Goal: Task Accomplishment & Management: Manage account settings

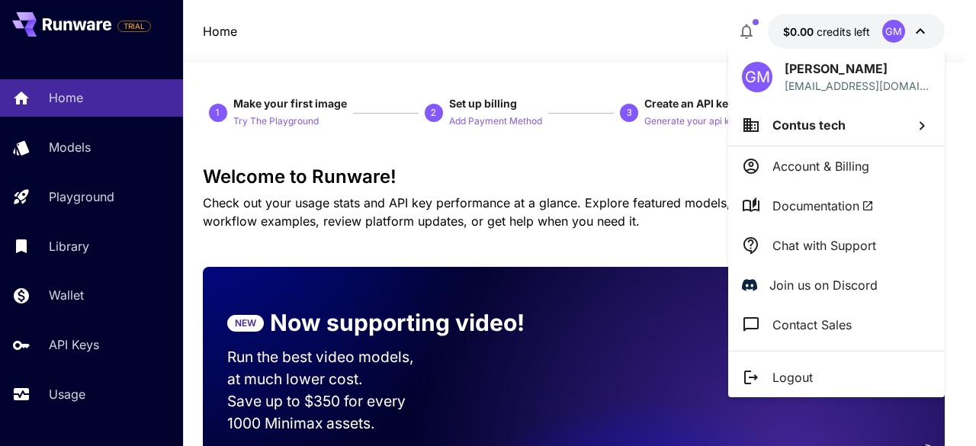
click at [523, 11] on div at bounding box center [488, 223] width 976 height 446
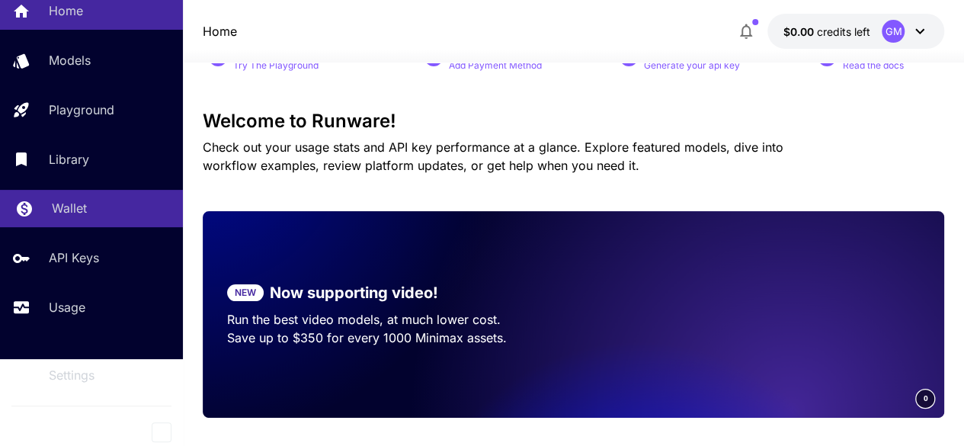
scroll to position [152, 0]
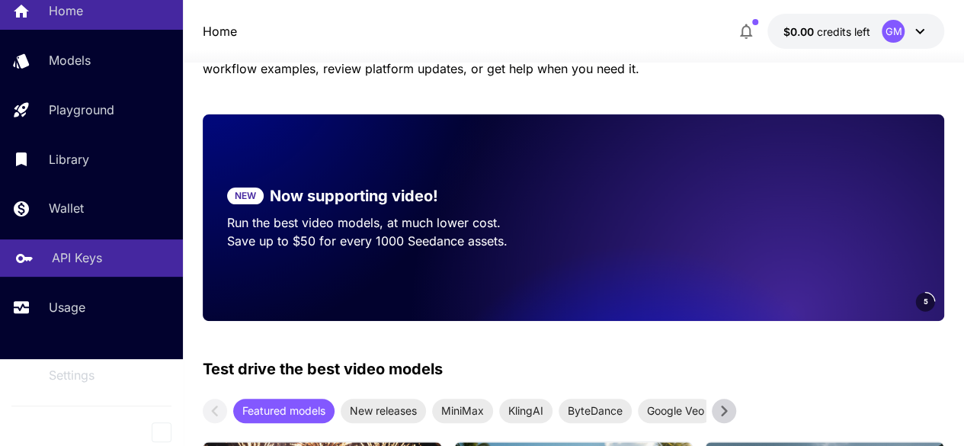
click at [91, 260] on p "API Keys" at bounding box center [77, 257] width 50 height 18
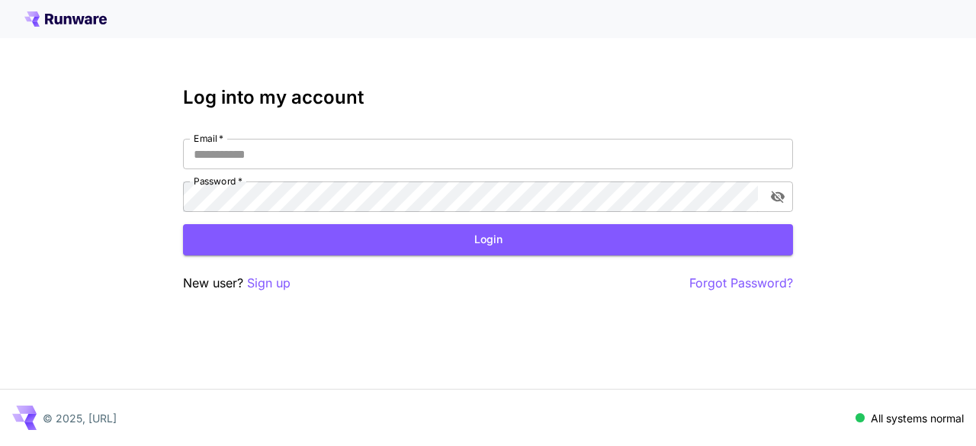
type input "**********"
click at [525, 251] on button "Login" at bounding box center [488, 239] width 610 height 31
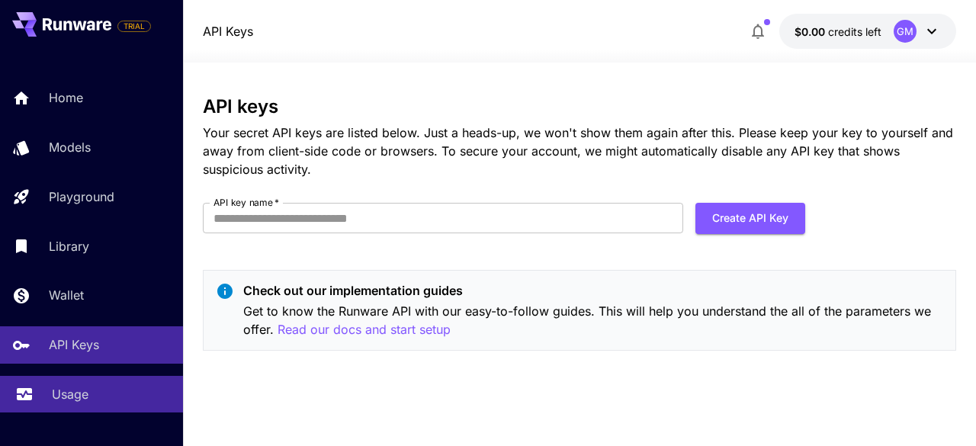
click at [75, 393] on p "Usage" at bounding box center [70, 394] width 37 height 18
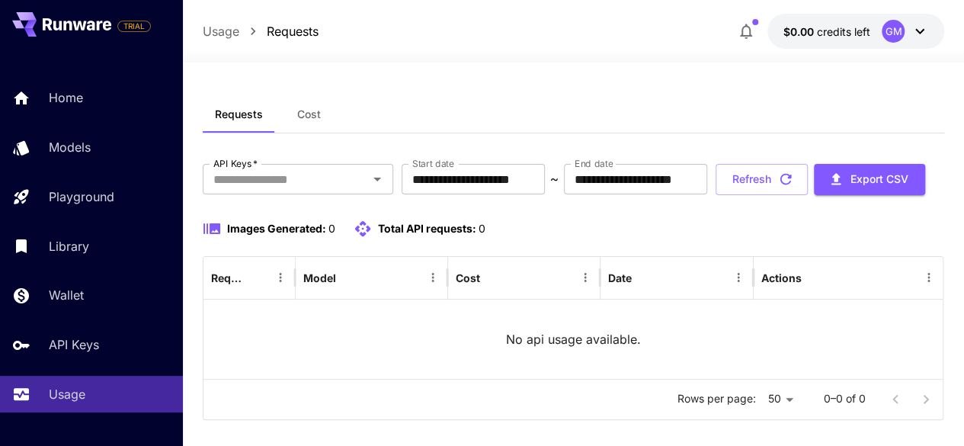
click at [319, 115] on span "Cost" at bounding box center [309, 114] width 24 height 14
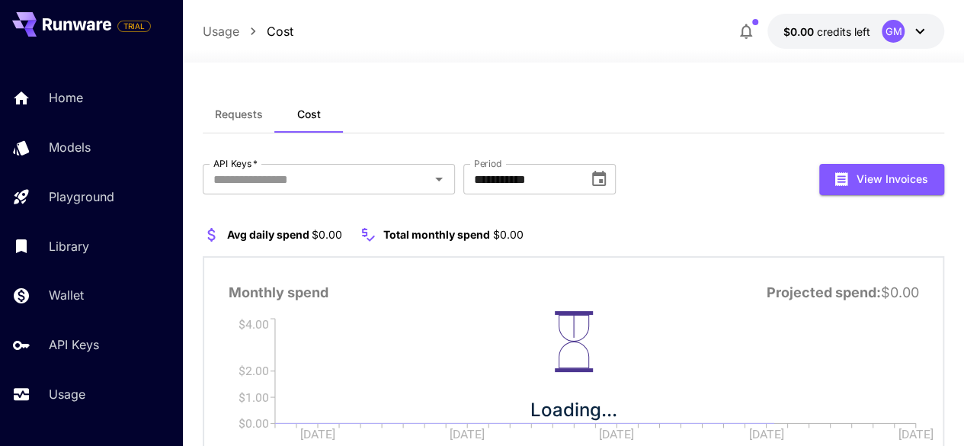
click at [250, 117] on span "Requests" at bounding box center [239, 114] width 48 height 14
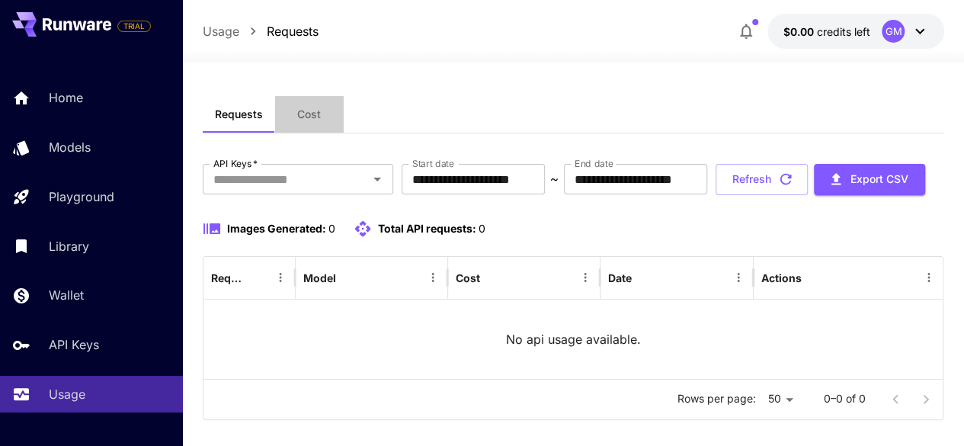
click at [303, 112] on span "Cost" at bounding box center [309, 114] width 24 height 14
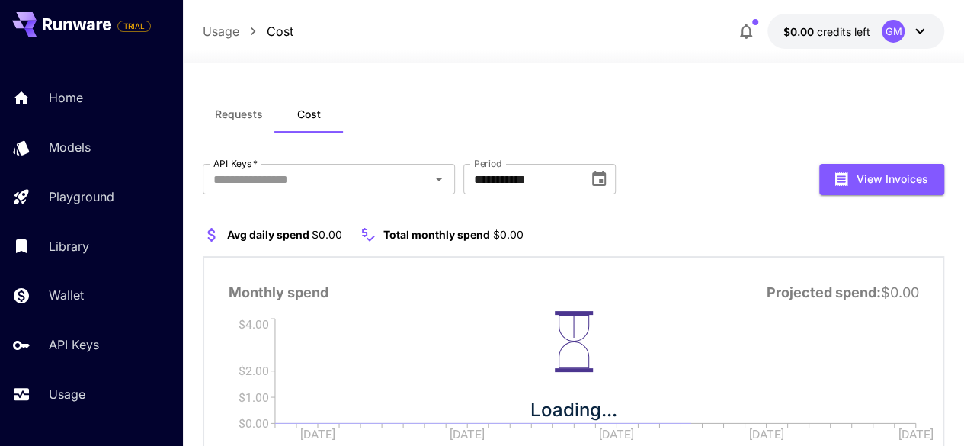
click at [241, 118] on span "Requests" at bounding box center [239, 114] width 48 height 14
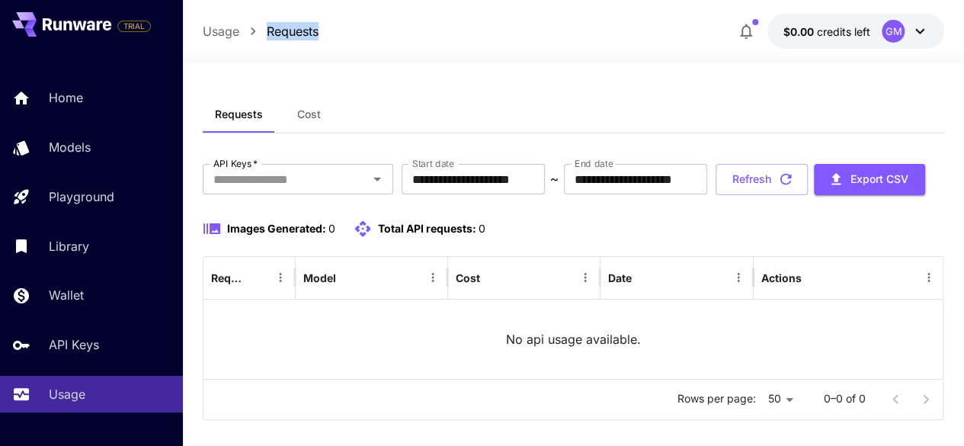
drag, startPoint x: 266, startPoint y: 28, endPoint x: 326, endPoint y: 20, distance: 60.8
click at [326, 20] on div "Usage Requests $0.00 credits left GM" at bounding box center [574, 31] width 742 height 35
click at [342, 43] on div "Usage Requests $0.00 credits left GM" at bounding box center [574, 31] width 742 height 35
click at [750, 28] on icon "button" at bounding box center [746, 31] width 12 height 15
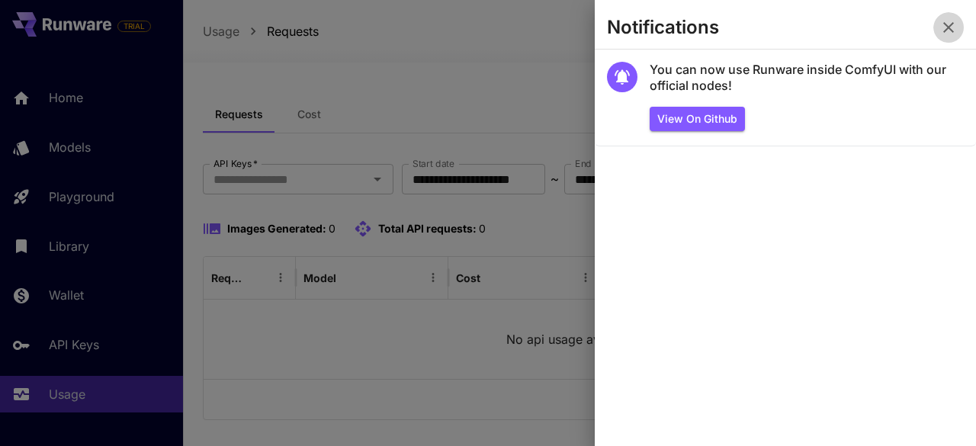
click at [947, 30] on icon "button" at bounding box center [948, 27] width 18 height 18
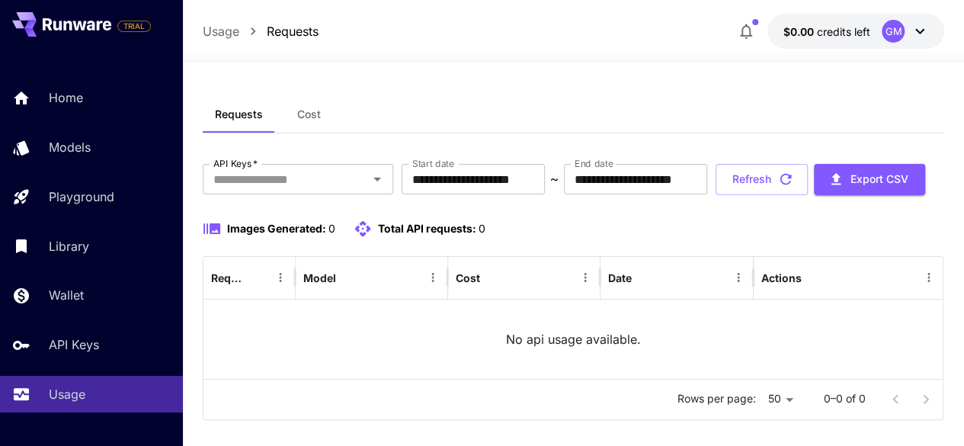
click at [393, 87] on div "**********" at bounding box center [574, 263] width 742 height 403
click at [311, 114] on span "Cost" at bounding box center [309, 114] width 24 height 14
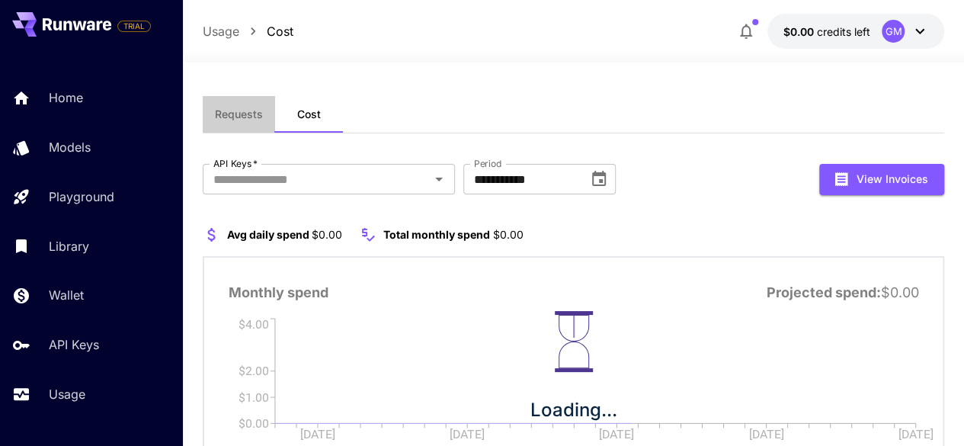
click at [247, 117] on span "Requests" at bounding box center [239, 114] width 48 height 14
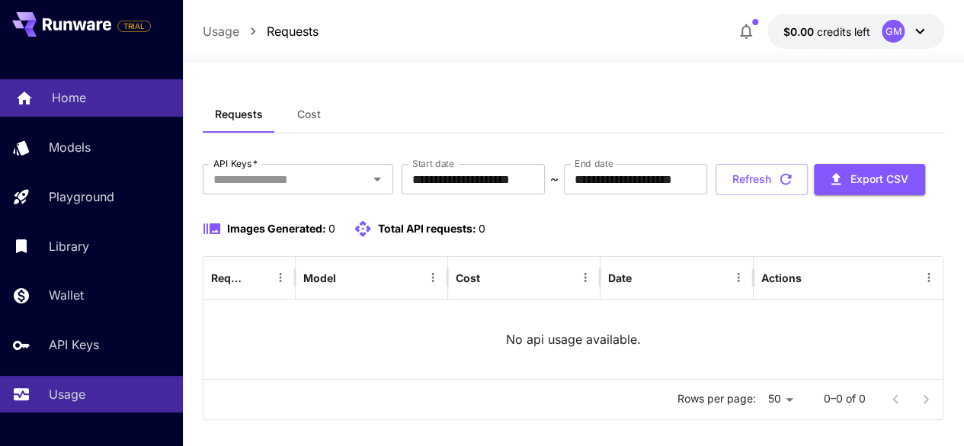
click at [87, 107] on link "Home" at bounding box center [91, 97] width 183 height 37
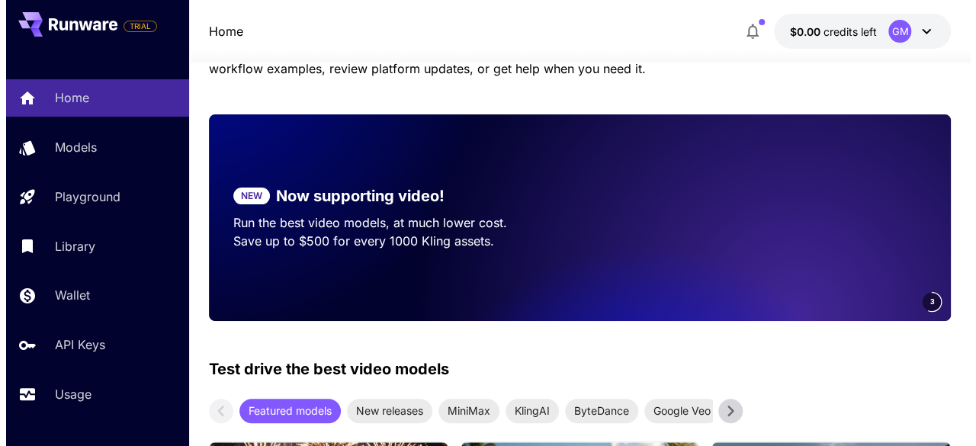
scroll to position [406, 0]
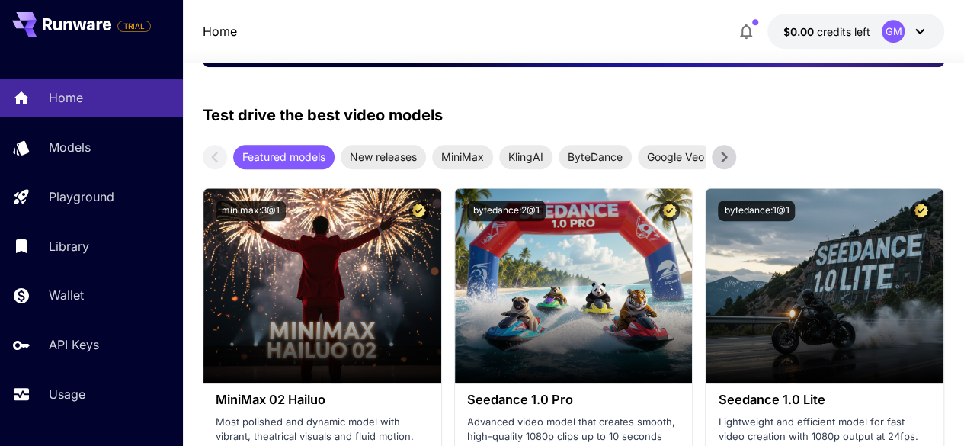
click at [922, 31] on icon at bounding box center [919, 31] width 9 height 5
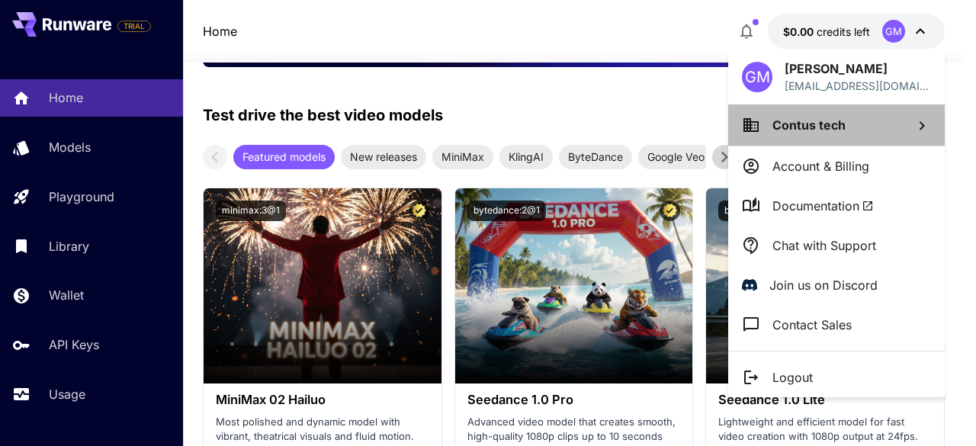
click at [844, 120] on span "Contus tech" at bounding box center [808, 124] width 73 height 15
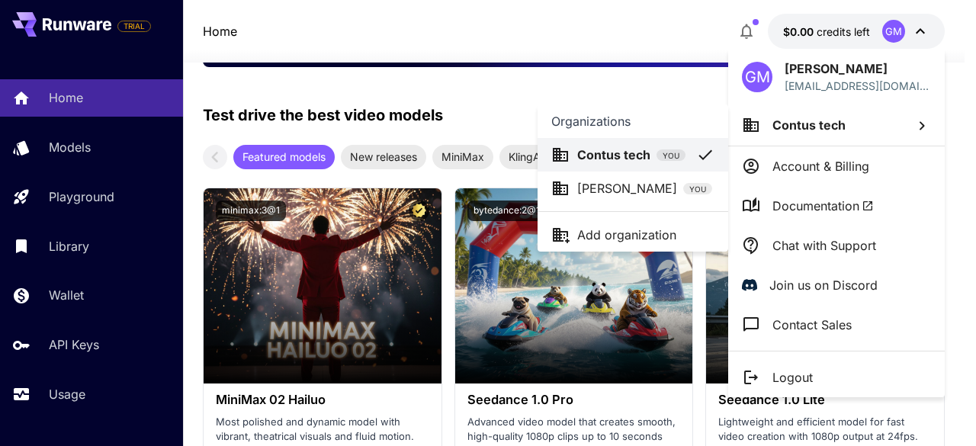
click at [692, 37] on div at bounding box center [488, 223] width 976 height 446
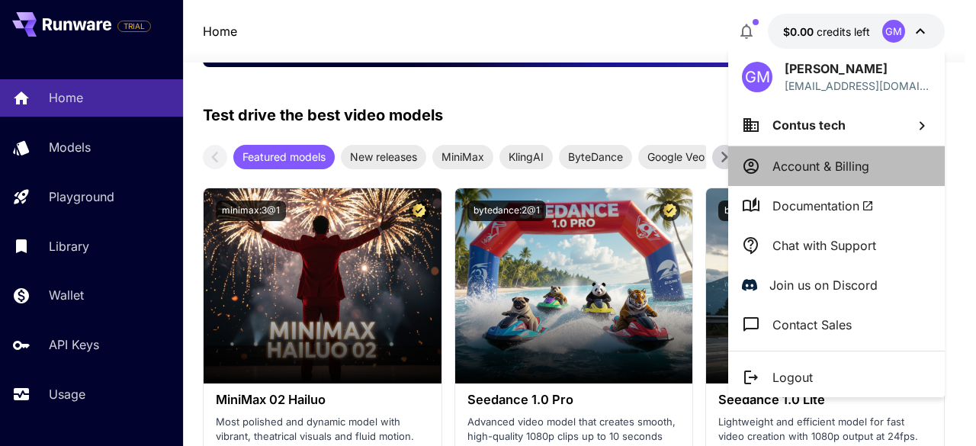
click at [806, 165] on p "Account & Billing" at bounding box center [820, 166] width 97 height 18
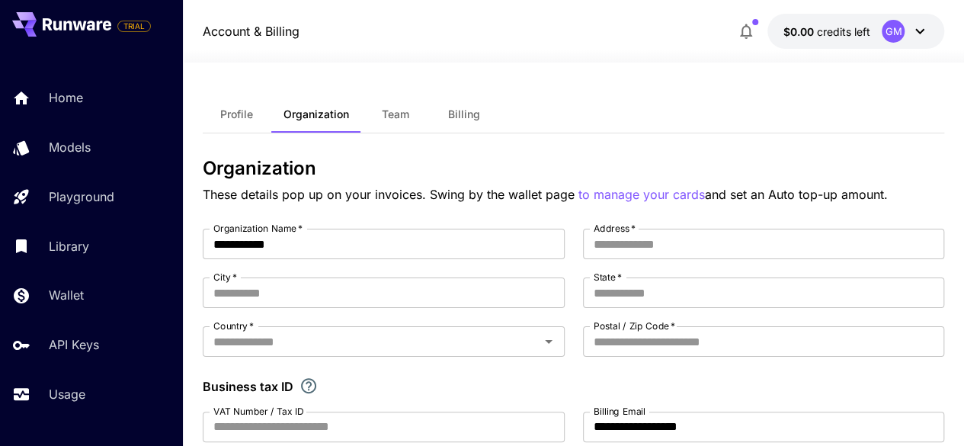
click at [405, 111] on span "Team" at bounding box center [395, 114] width 27 height 14
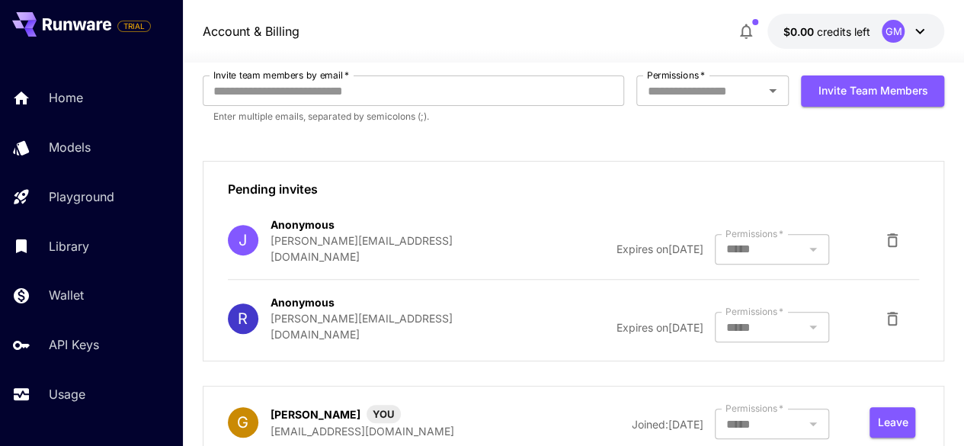
scroll to position [177, 0]
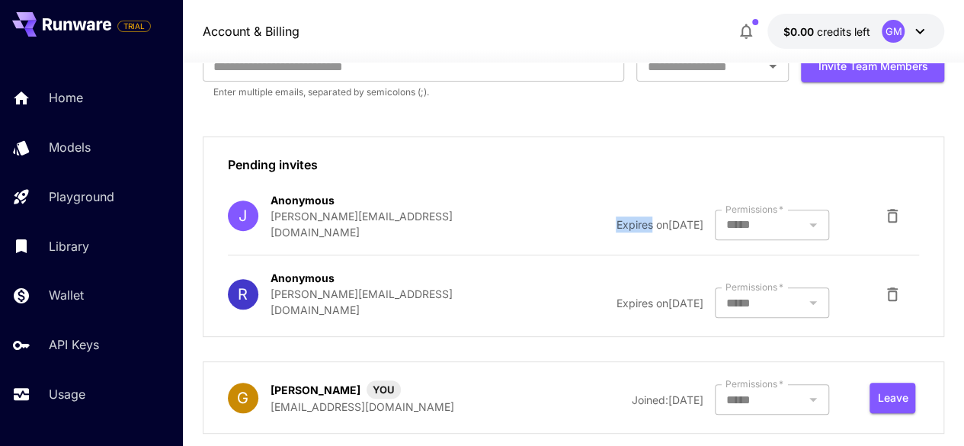
drag, startPoint x: 562, startPoint y: 206, endPoint x: 598, endPoint y: 211, distance: 36.2
click at [616, 218] on span "Expires on 28 August, 2025" at bounding box center [659, 224] width 87 height 13
click at [607, 226] on div "J Anonymous jawahar.c@contus.in Expires on 28 August, 2025 Permissions   * ****…" at bounding box center [574, 255] width 692 height 126
